Goal: Check status: Check status

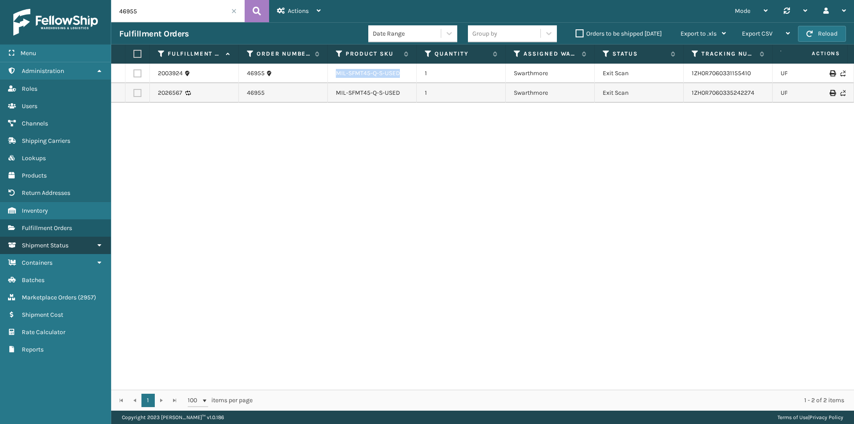
click at [39, 242] on span "Shipment Status" at bounding box center [45, 246] width 47 height 8
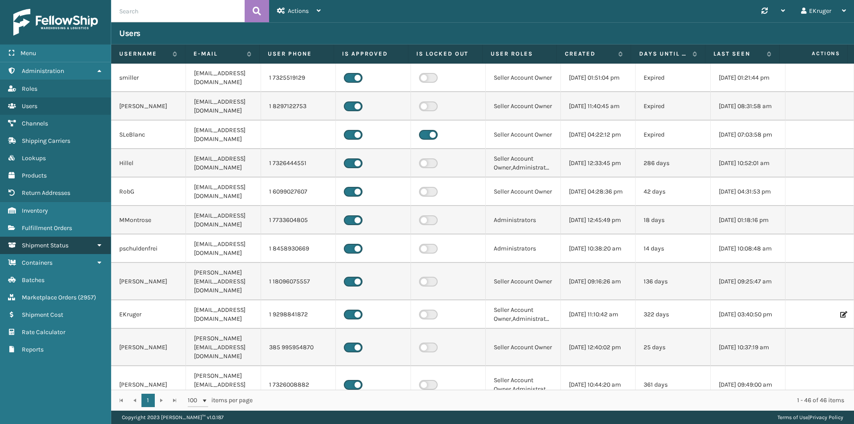
click at [65, 241] on link "Shipment Status" at bounding box center [55, 245] width 111 height 17
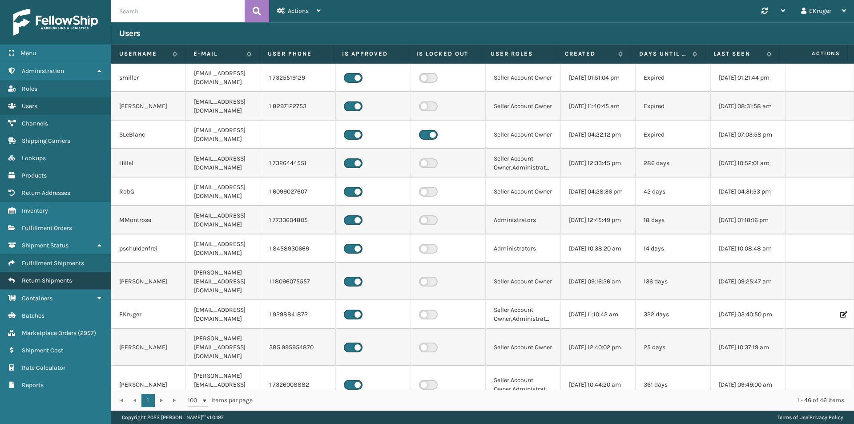
click at [56, 285] on link "Return Shipments" at bounding box center [55, 280] width 111 height 17
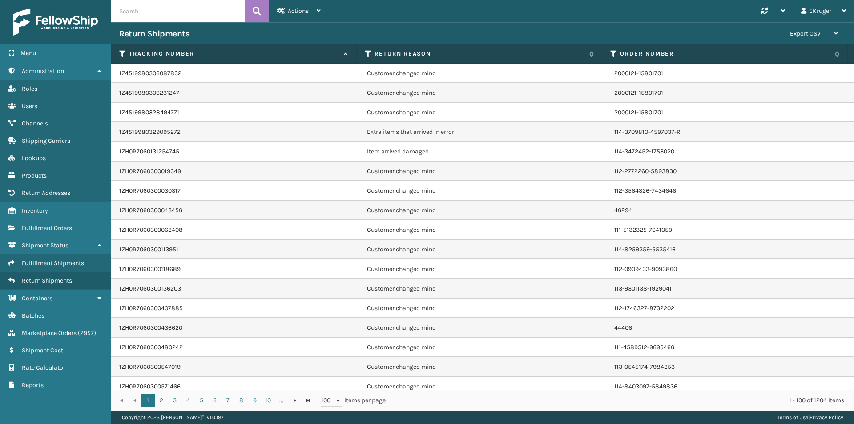
click at [146, 16] on input "text" at bounding box center [177, 11] width 133 height 22
click at [146, 12] on input "text" at bounding box center [177, 11] width 133 height 22
click at [146, 11] on input "text" at bounding box center [177, 11] width 133 height 22
type input "1ZJ74J5290724403861"
click at [249, 8] on button at bounding box center [257, 11] width 24 height 22
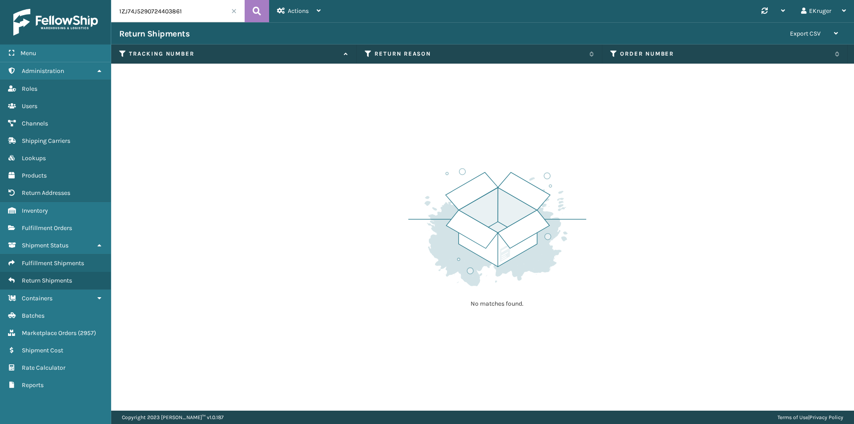
drag, startPoint x: 192, startPoint y: 10, endPoint x: 83, endPoint y: 13, distance: 109.5
click at [83, 0] on div "Menu Administration Roles Users Channels Shipping Carriers Lookups Products Ret…" at bounding box center [427, 0] width 854 height 0
